Goal: Communication & Community: Answer question/provide support

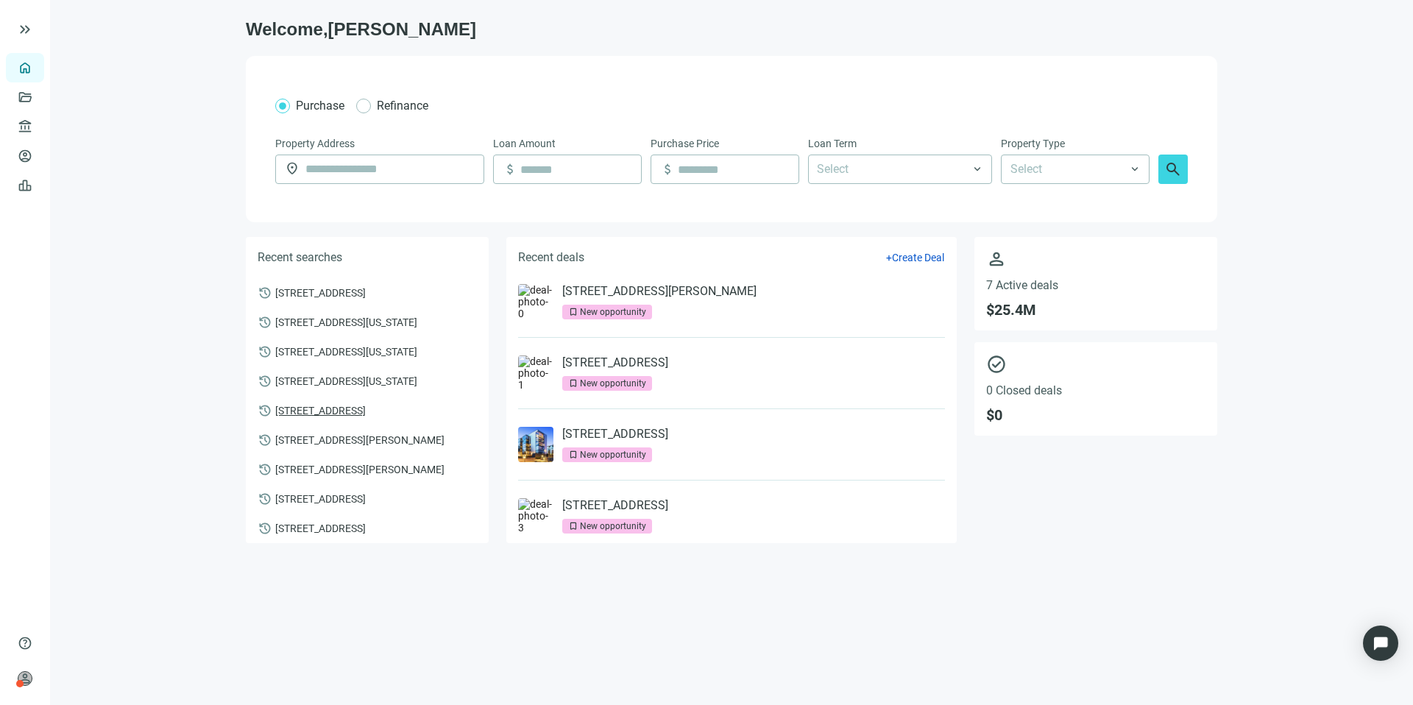
click at [351, 407] on span "[STREET_ADDRESS]" at bounding box center [320, 409] width 90 height 13
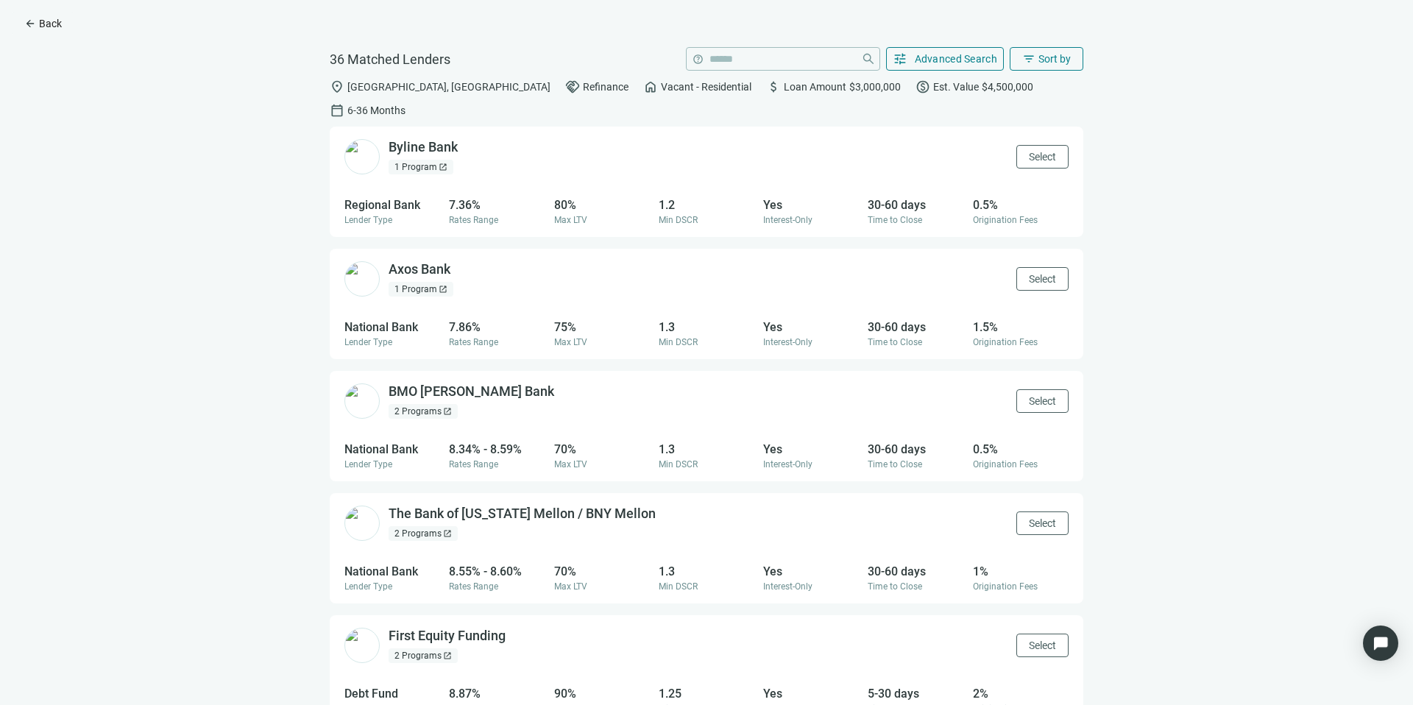
click at [57, 22] on span "Back" at bounding box center [50, 24] width 23 height 12
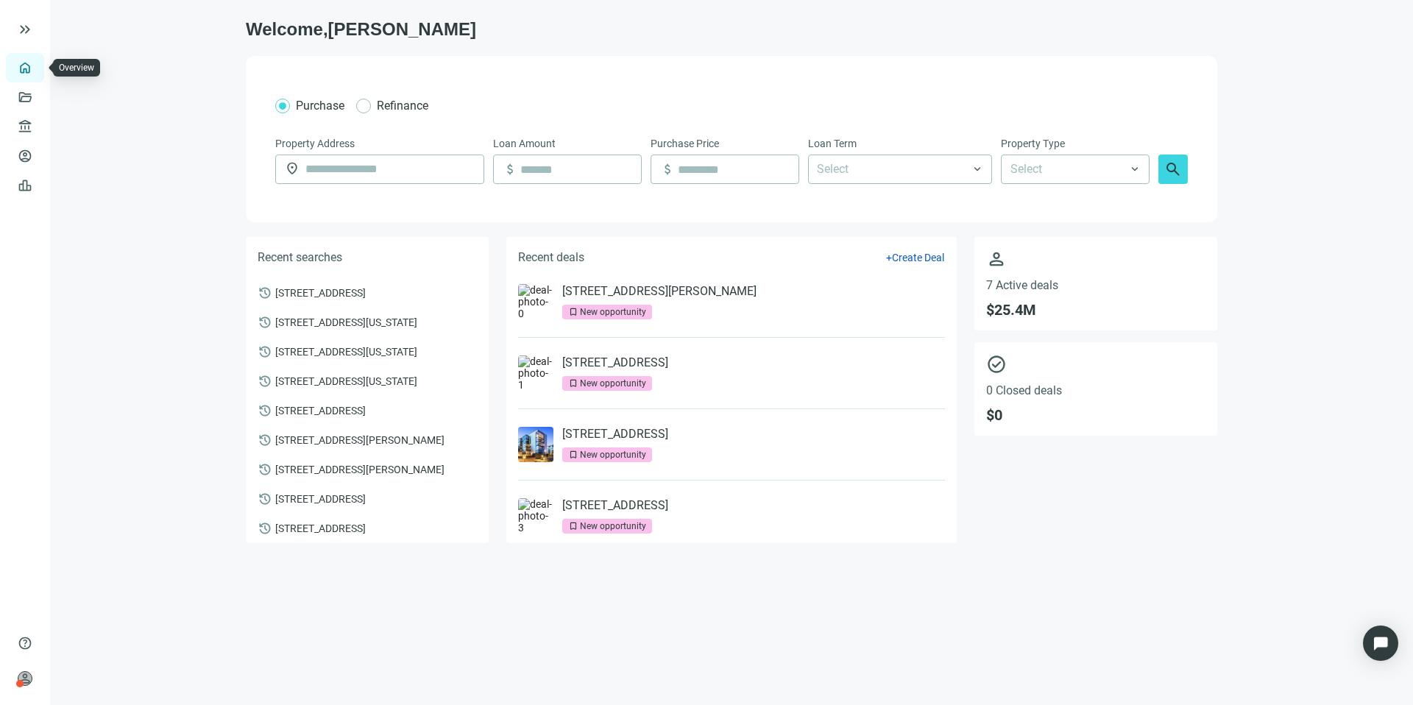
click at [37, 70] on link "Overview" at bounding box center [58, 68] width 43 height 12
click at [22, 29] on span "keyboard_double_arrow_right" at bounding box center [25, 30] width 18 height 18
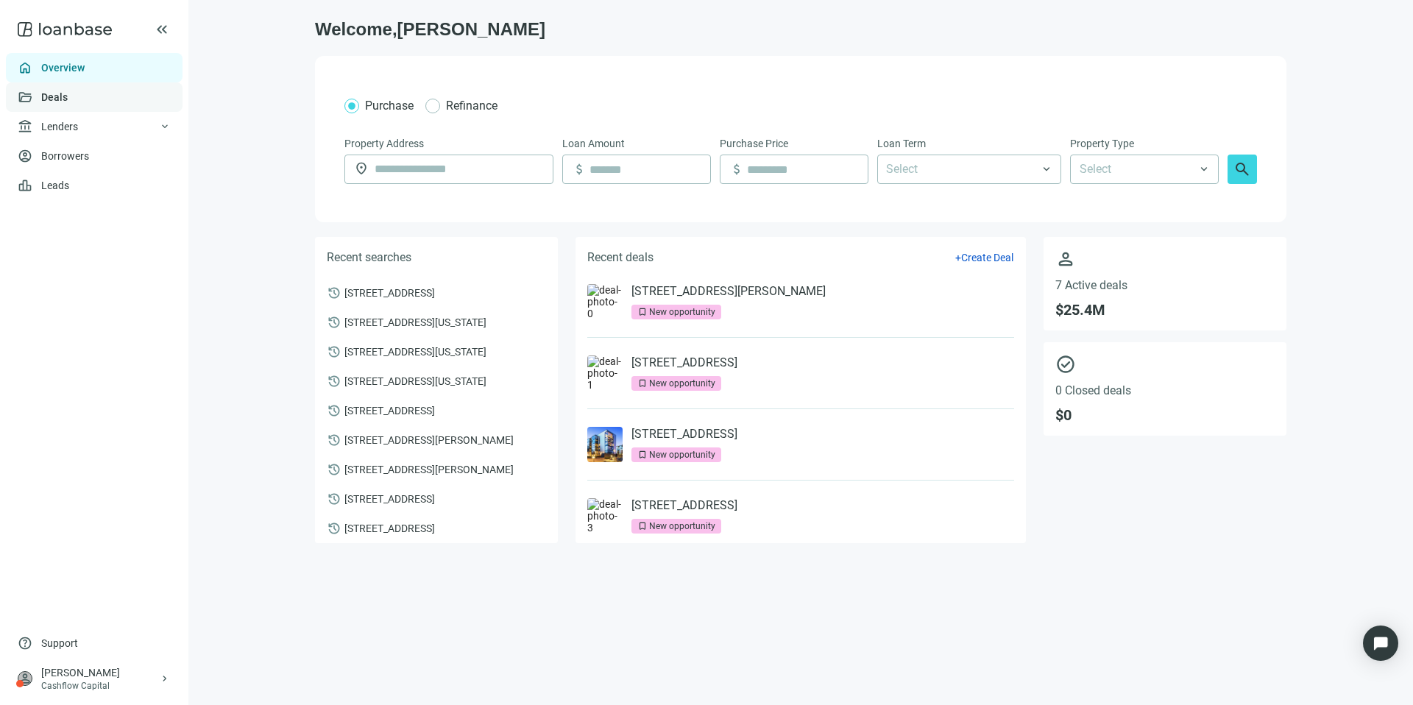
click at [68, 94] on link "Deals" at bounding box center [54, 97] width 26 height 12
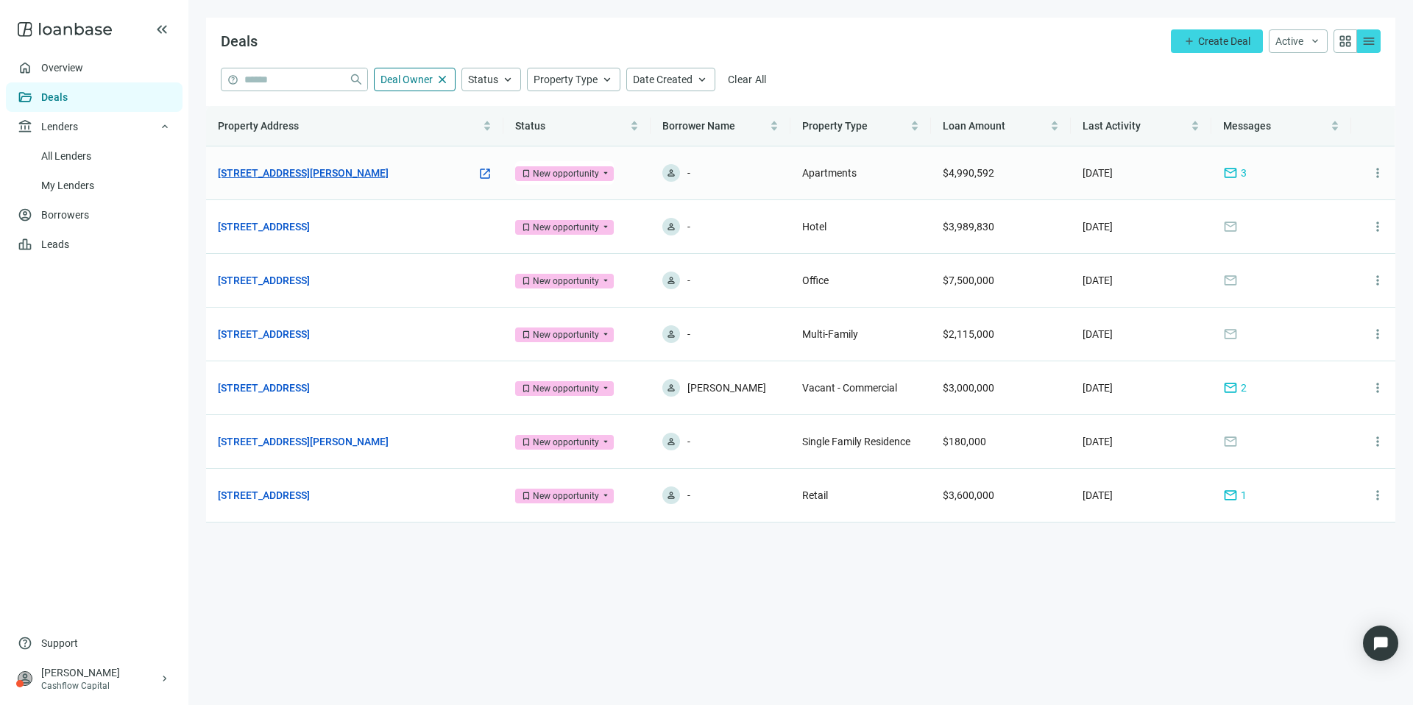
click at [358, 175] on link "[STREET_ADDRESS][PERSON_NAME]" at bounding box center [303, 173] width 171 height 16
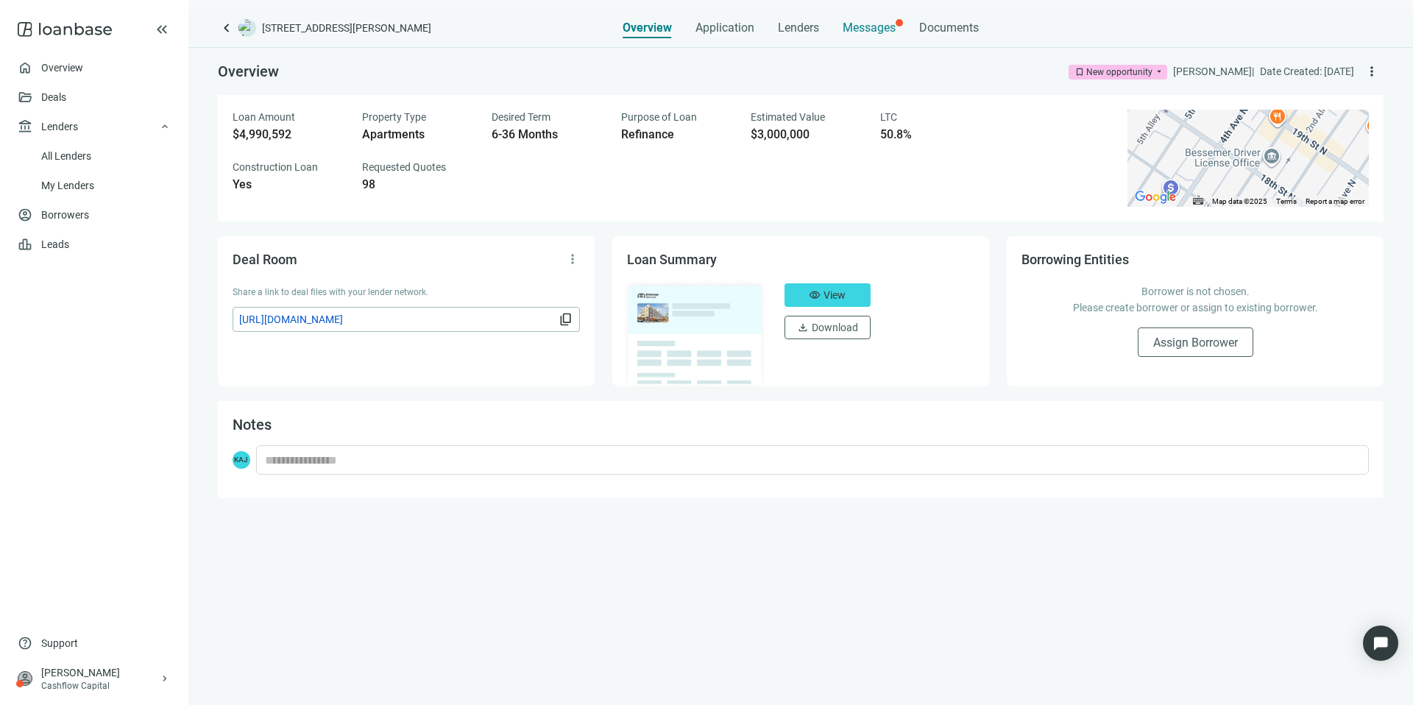
click at [886, 38] on div "Messages" at bounding box center [868, 23] width 53 height 29
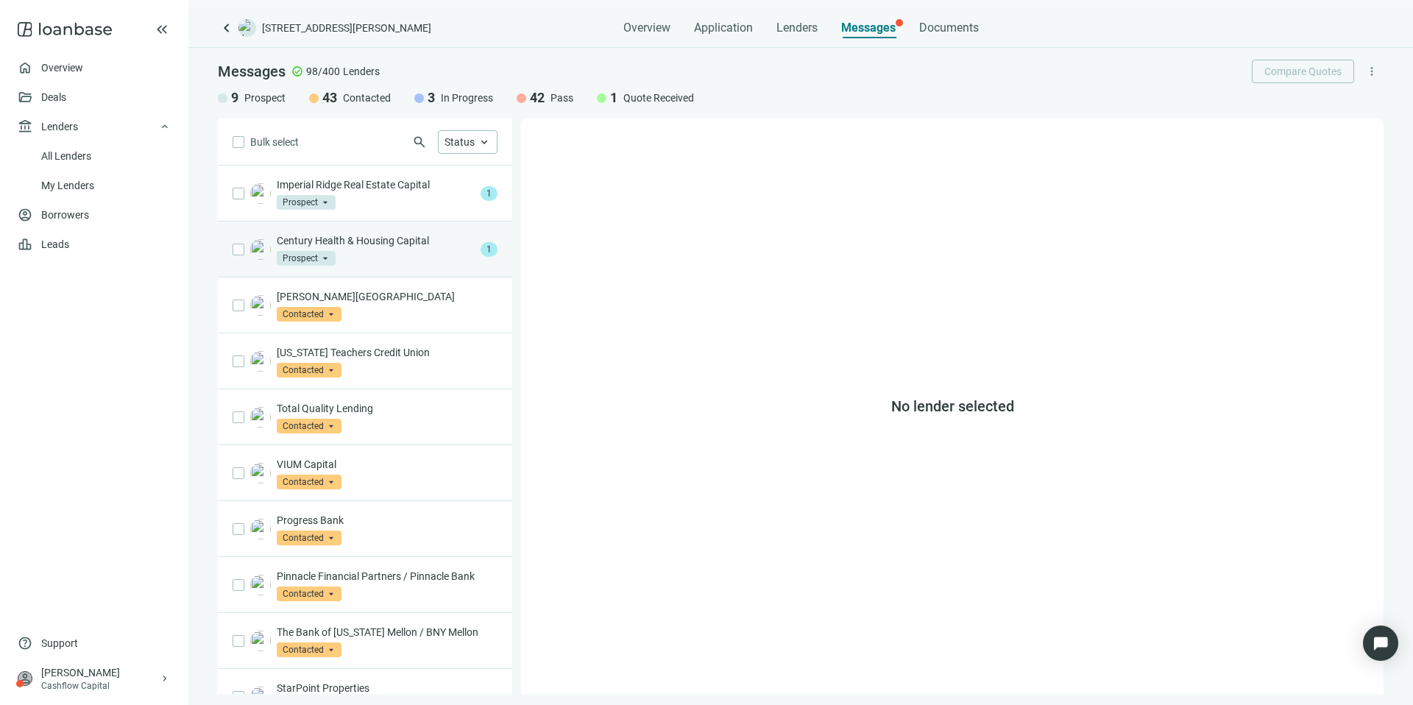
click at [403, 241] on p "Century Health & Housing Capital" at bounding box center [376, 240] width 198 height 15
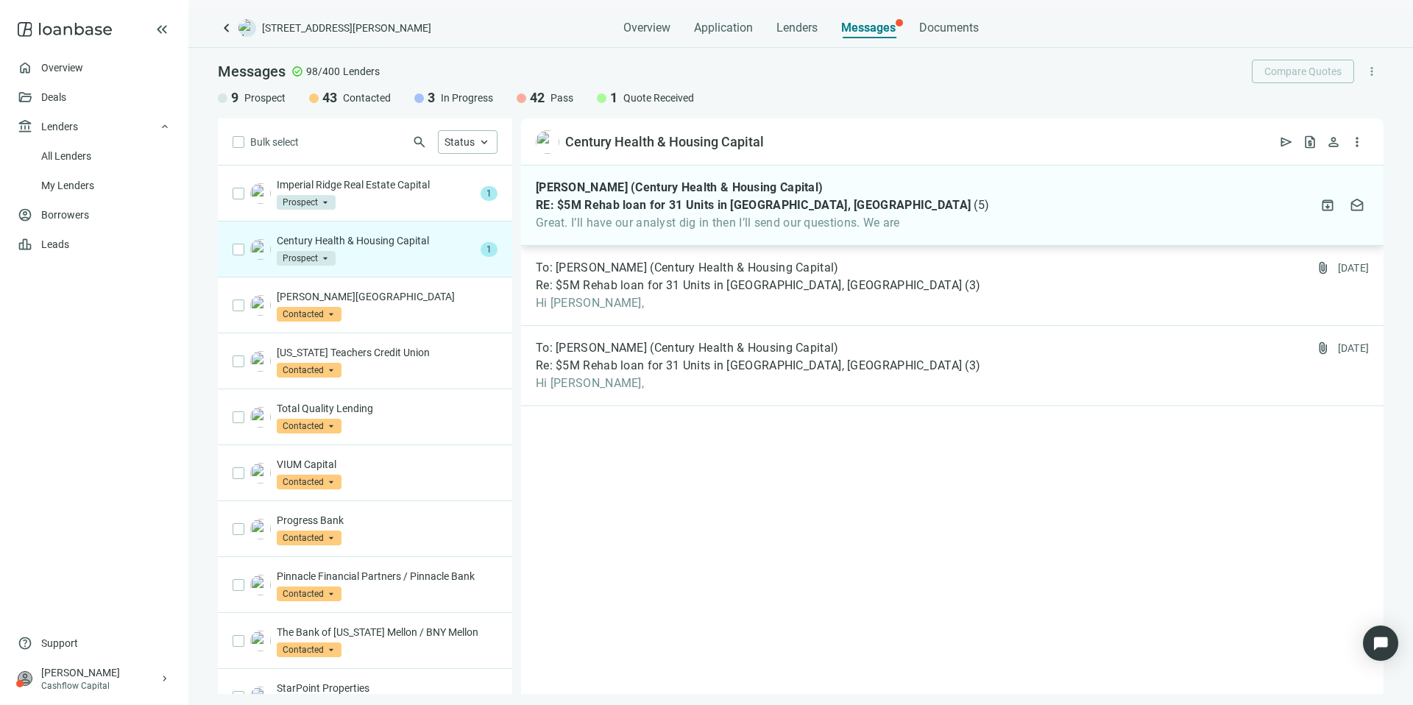
click at [927, 229] on div "[PERSON_NAME] (Century Health & Housing Capital) RE: $5M Rehab loan for 31 Unit…" at bounding box center [952, 206] width 862 height 80
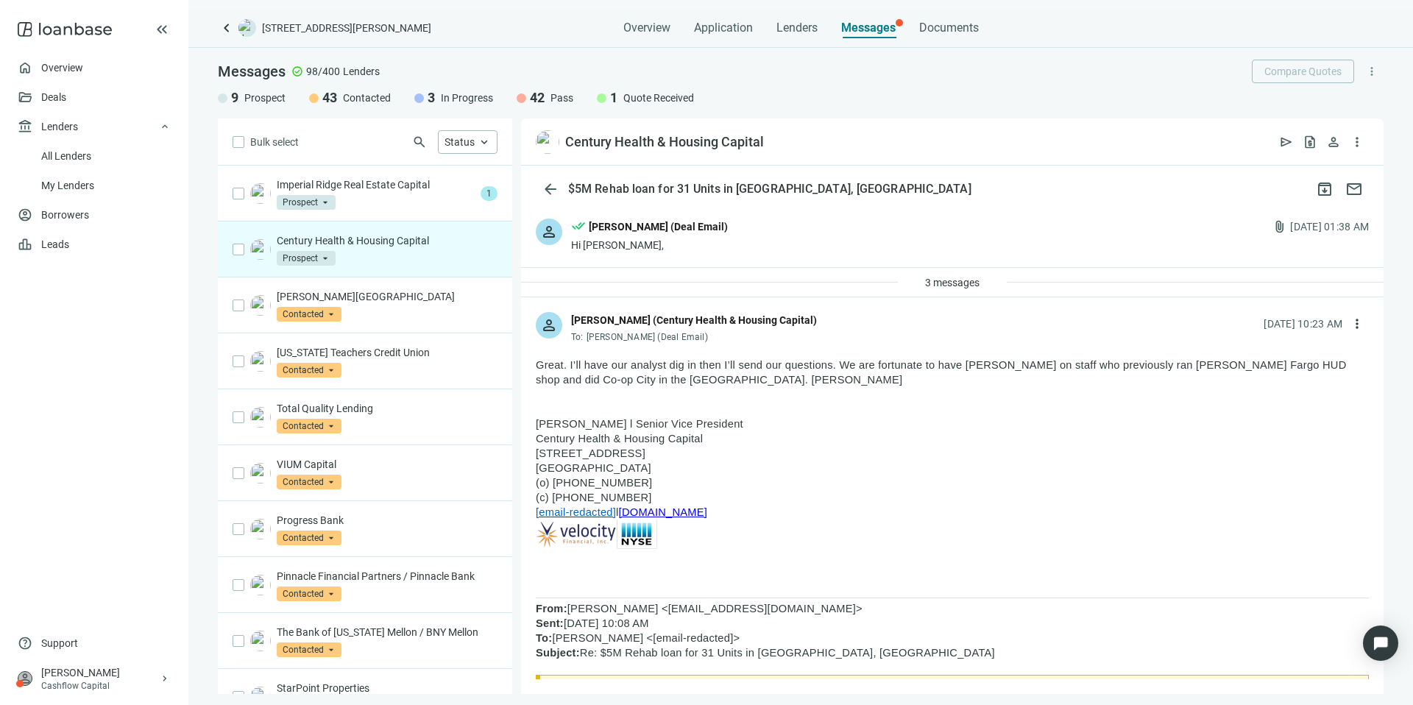
click at [575, 533] on img at bounding box center [765, 534] width 459 height 30
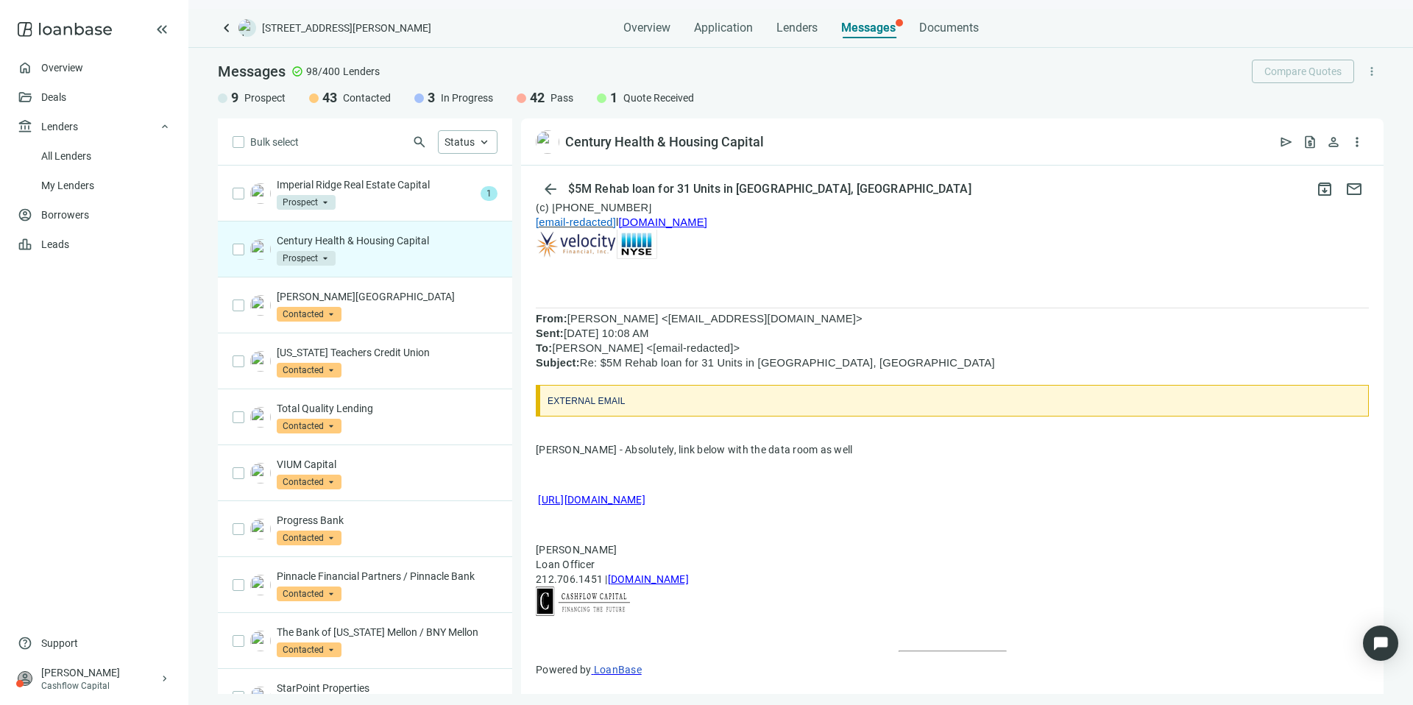
scroll to position [198, 0]
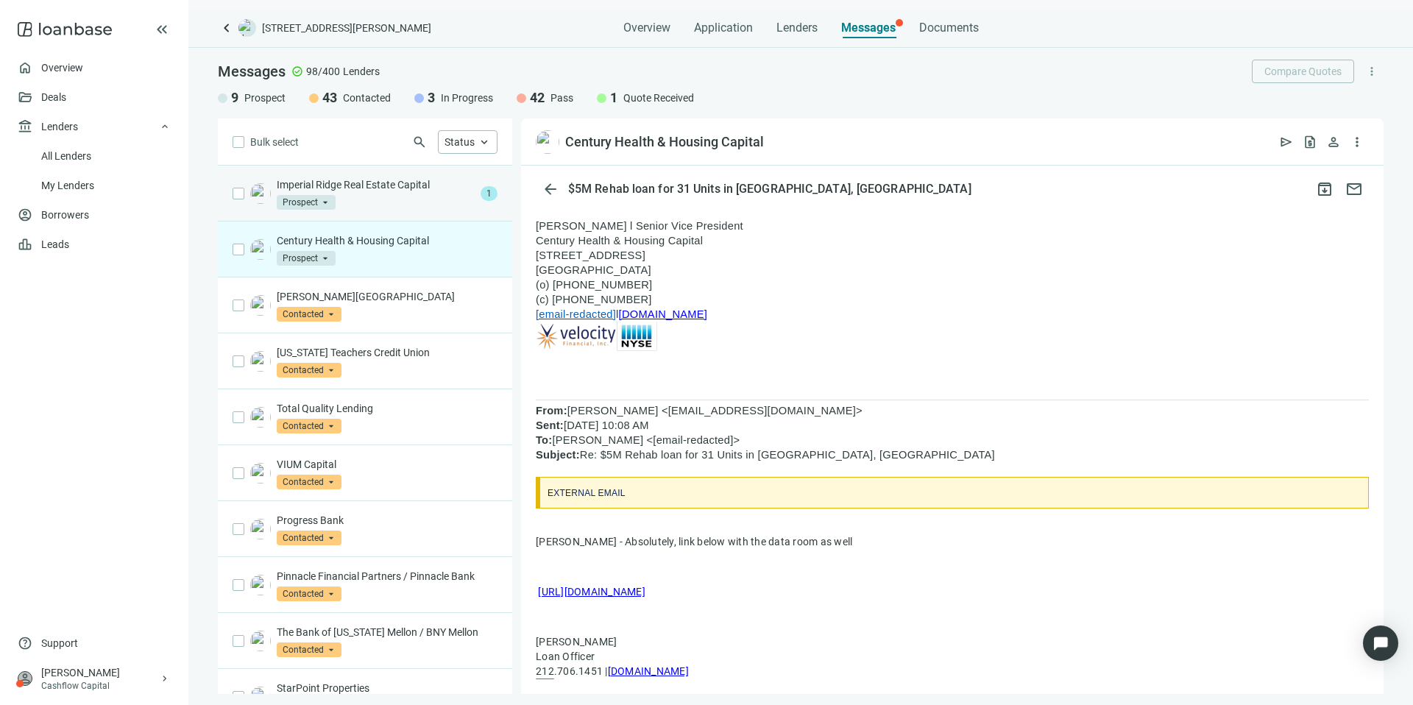
click at [447, 174] on div "Imperial Ridge Real Estate Capital Prospect arrow_drop_down 1" at bounding box center [365, 194] width 294 height 56
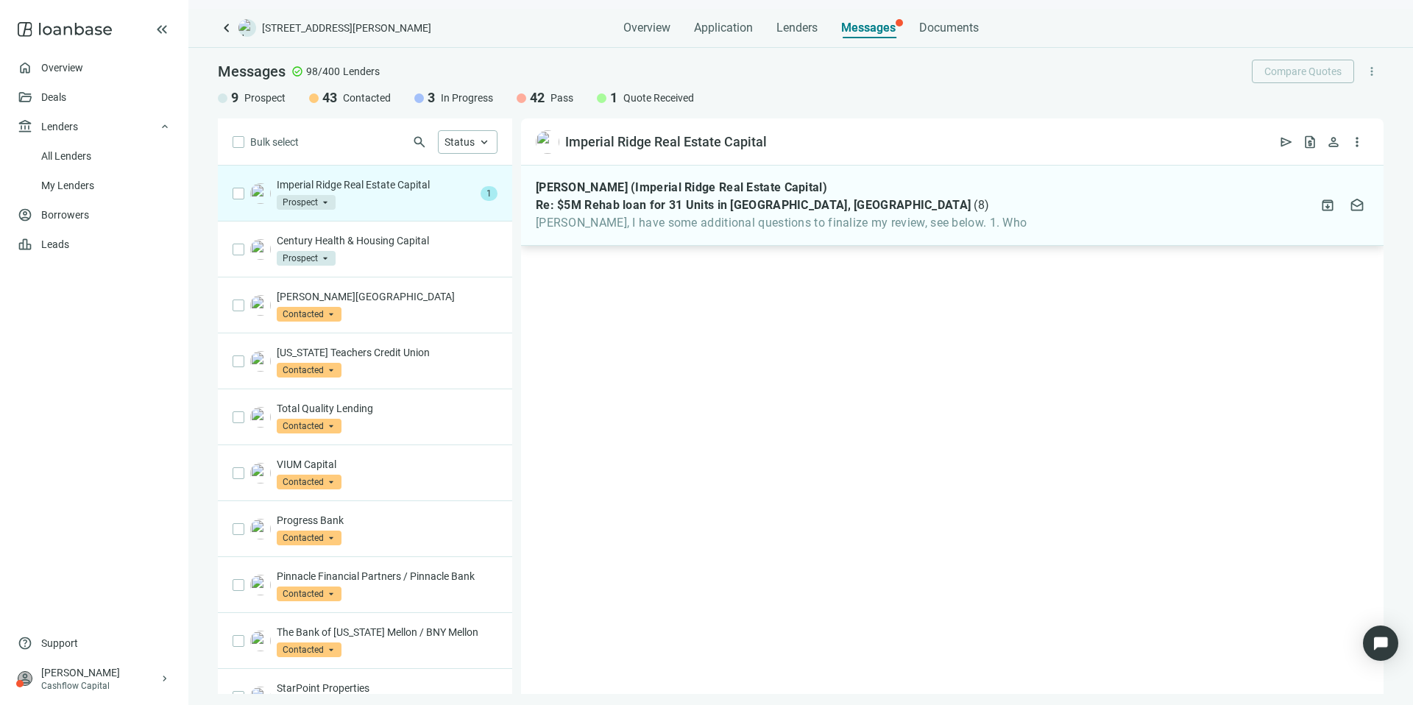
click at [915, 225] on span "[PERSON_NAME], I have some additional questions to finalize my review, see belo…" at bounding box center [781, 223] width 491 height 15
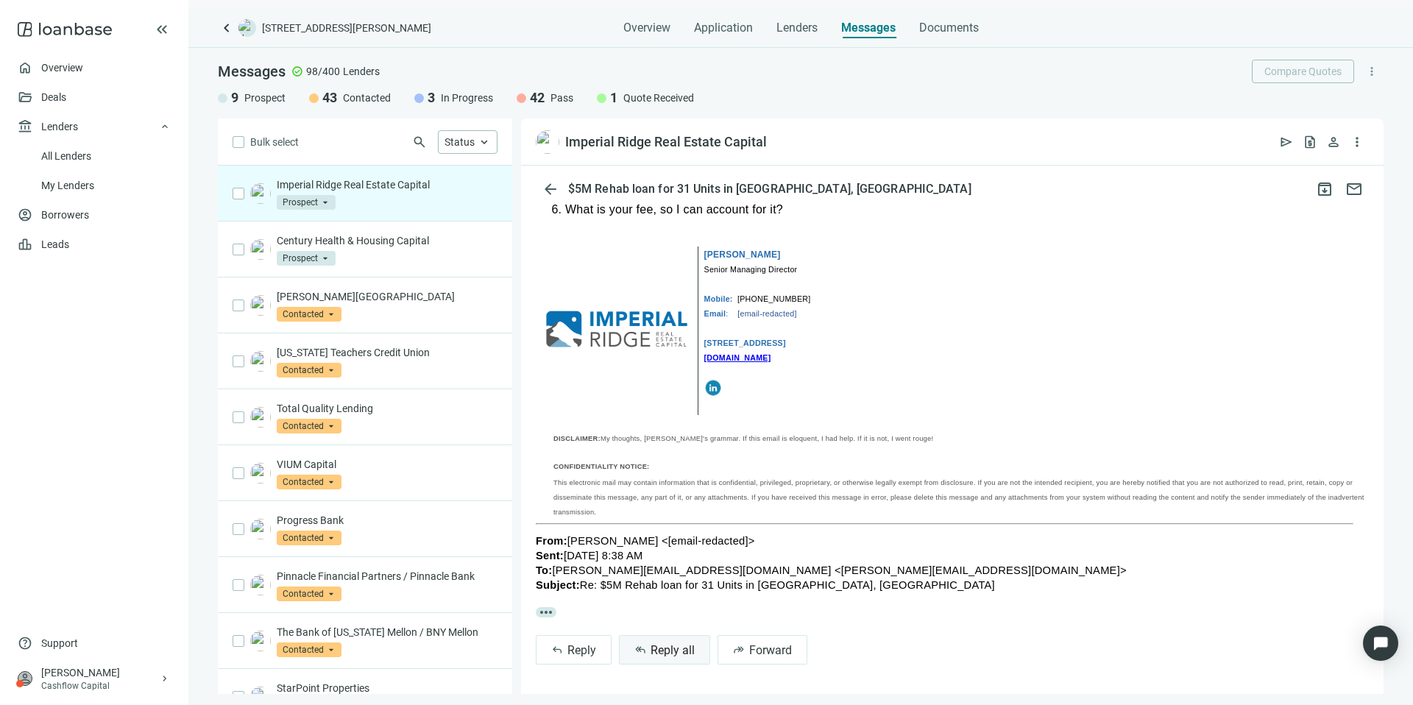
click at [676, 644] on span "Reply all" at bounding box center [672, 650] width 44 height 14
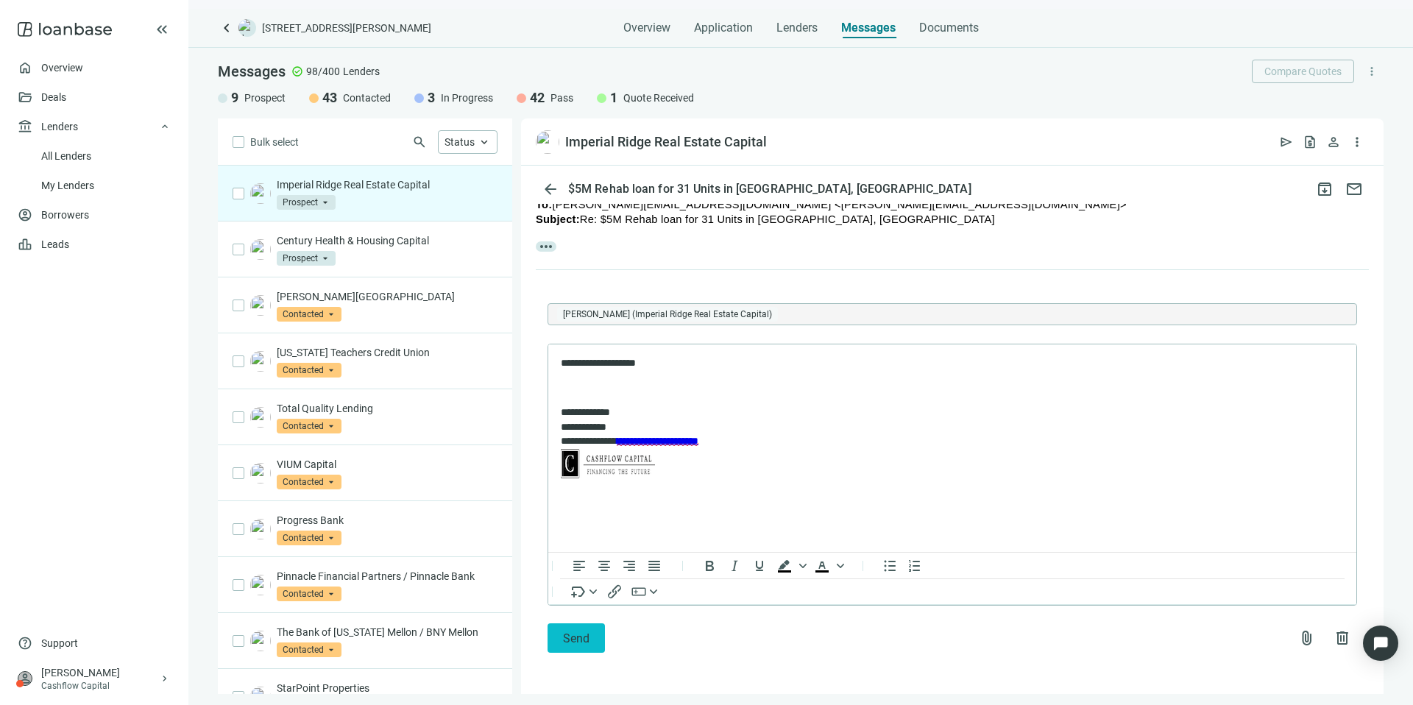
click at [582, 633] on span "Send" at bounding box center [576, 638] width 26 height 14
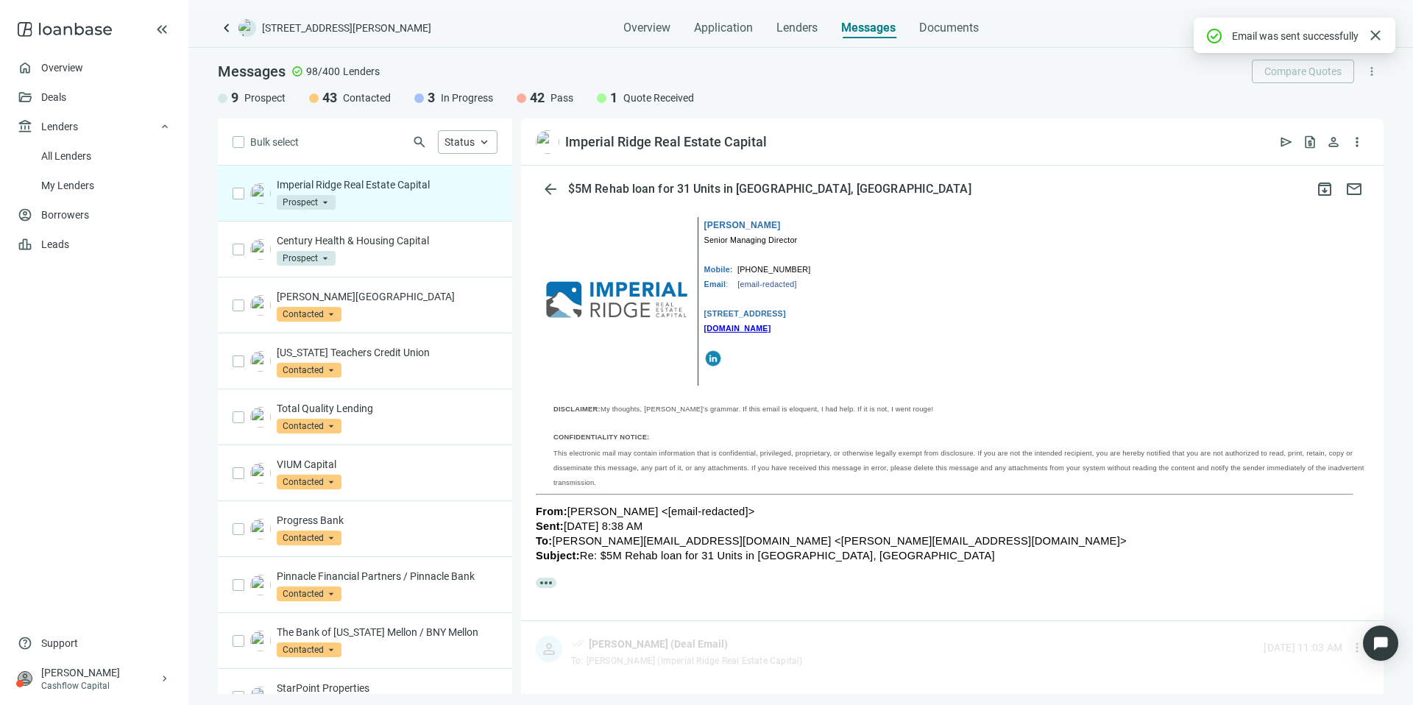
scroll to position [1173, 0]
